Goal: Task Accomplishment & Management: Manage account settings

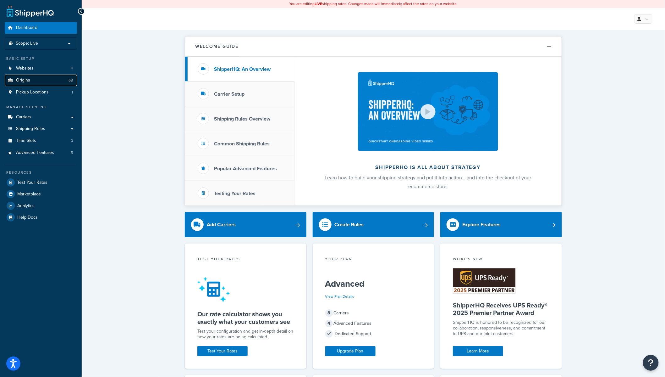
click at [35, 80] on link "Origins 68" at bounding box center [41, 80] width 72 height 12
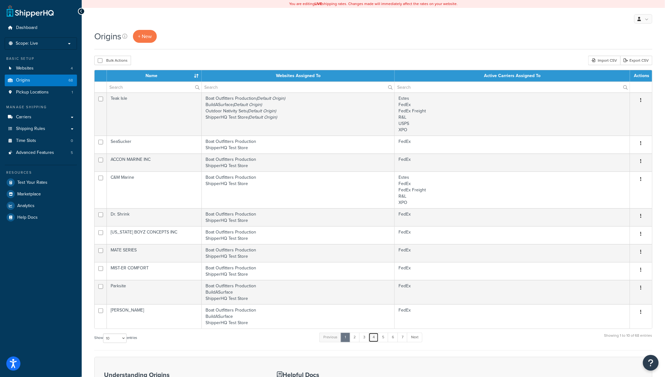
click at [372, 341] on link "4" at bounding box center [374, 336] width 10 height 9
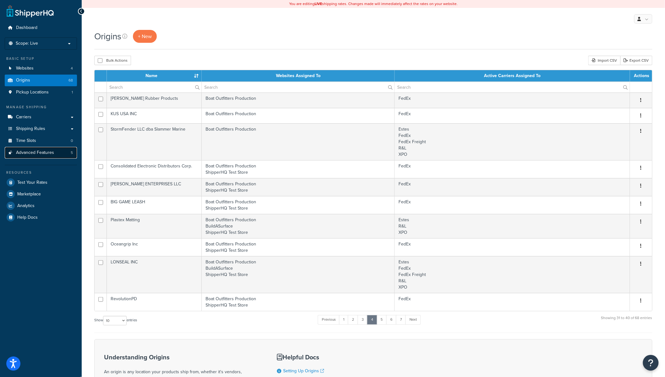
click at [36, 149] on link "Advanced Features 5" at bounding box center [41, 153] width 72 height 12
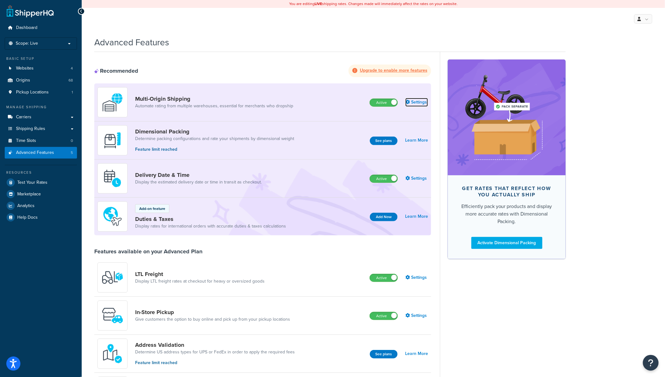
click at [425, 103] on link "Settings" at bounding box center [416, 102] width 23 height 9
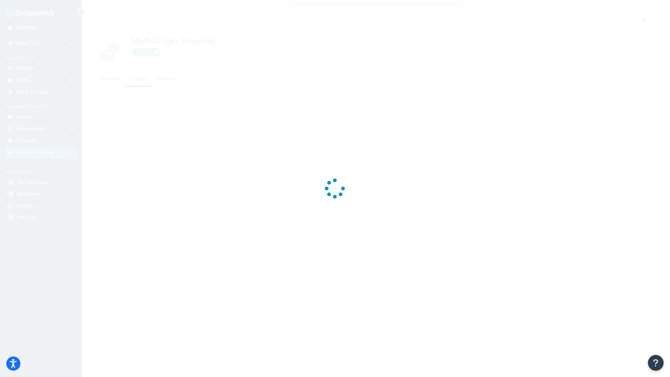
select select "false"
